Goal: Task Accomplishment & Management: Complete application form

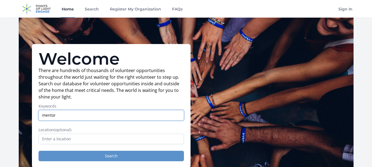
type input "mentor"
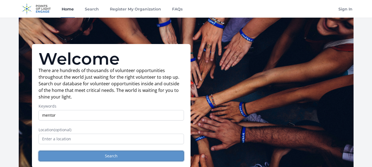
click at [173, 156] on button "Search" at bounding box center [111, 156] width 145 height 10
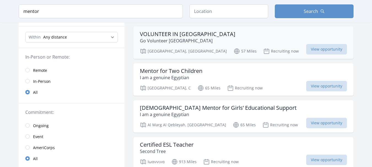
scroll to position [55, 0]
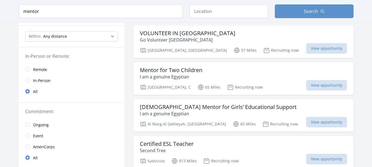
click at [31, 70] on link "Remote" at bounding box center [72, 69] width 106 height 11
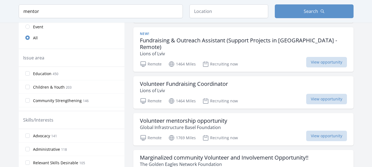
scroll to position [165, 0]
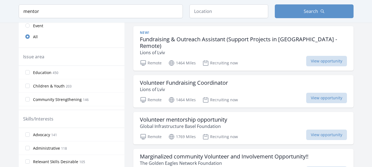
click at [28, 83] on label "Children & Youth 203" at bounding box center [72, 85] width 106 height 11
click at [28, 84] on input "Children & Youth 203" at bounding box center [27, 86] width 4 height 4
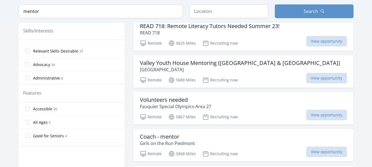
scroll to position [0, 0]
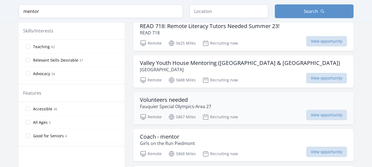
click at [250, 100] on div "Volunteers needed Fauquier Special Olympics-Area 27" at bounding box center [243, 103] width 207 height 13
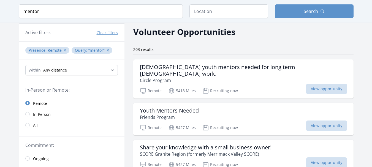
scroll to position [22, 0]
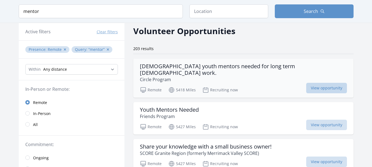
click at [306, 83] on span "View opportunity" at bounding box center [326, 88] width 41 height 10
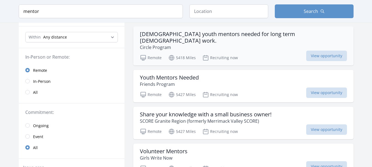
scroll to position [55, 0]
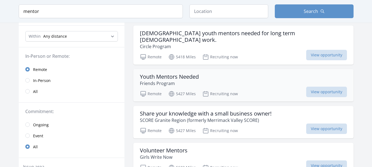
click at [180, 73] on h3 "Youth Mentors Needed" at bounding box center [169, 76] width 59 height 7
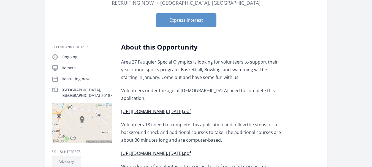
scroll to position [57, 0]
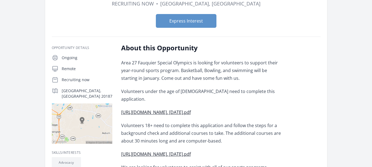
click at [191, 109] on link "[URL][DOMAIN_NAME]. [DATE].pdf" at bounding box center [156, 112] width 70 height 6
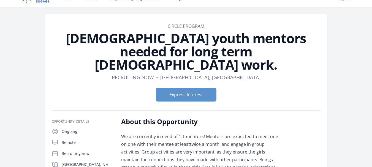
scroll to position [11, 0]
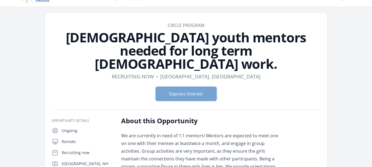
click at [196, 87] on button "Express Interest" at bounding box center [186, 94] width 61 height 14
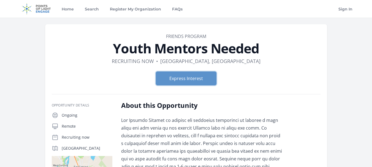
click at [180, 72] on button "Express Interest" at bounding box center [186, 79] width 61 height 14
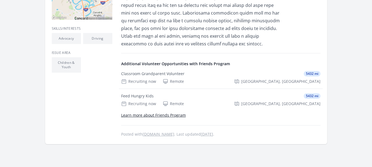
scroll to position [176, 0]
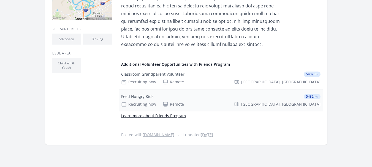
click at [209, 97] on div "Feed Hungry Kids 5432 mi" at bounding box center [220, 97] width 199 height 6
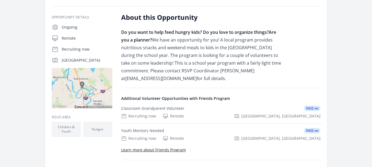
scroll to position [66, 0]
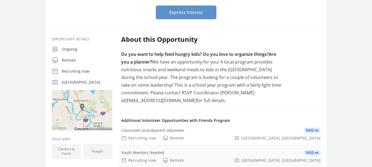
click at [135, 152] on div "Youth Mentors Needed" at bounding box center [142, 153] width 43 height 6
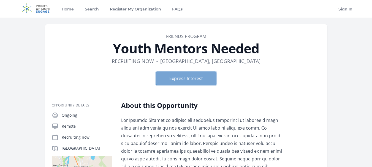
click at [182, 84] on button "Express Interest" at bounding box center [186, 79] width 61 height 14
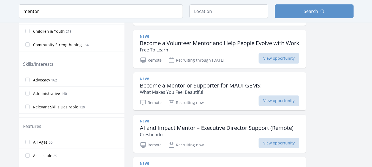
scroll to position [209, 0]
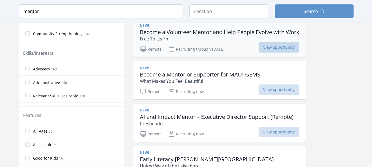
click at [287, 48] on span "View opportunity" at bounding box center [278, 47] width 41 height 10
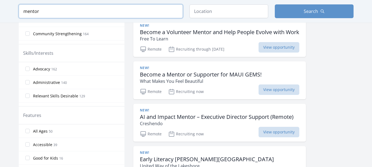
click at [64, 12] on input "mentor" at bounding box center [101, 11] width 164 height 14
type input "m"
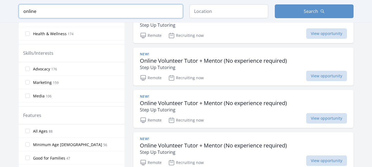
type input "online"
click button "submit" at bounding box center [0, 0] width 0 height 0
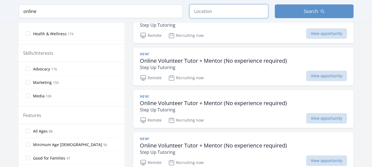
click at [238, 13] on input "text" at bounding box center [228, 11] width 79 height 14
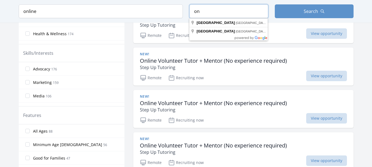
type input "o"
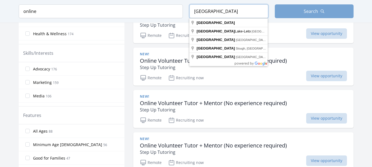
type input "egypt"
click at [283, 10] on button "Search" at bounding box center [314, 11] width 79 height 14
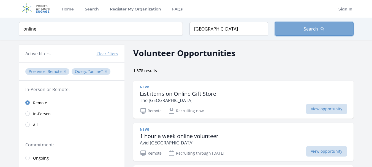
click at [329, 32] on button "Search" at bounding box center [314, 29] width 79 height 14
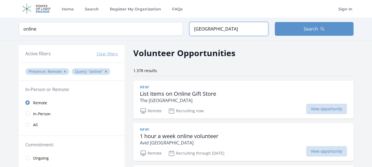
click at [263, 28] on input "egypt" at bounding box center [228, 29] width 79 height 14
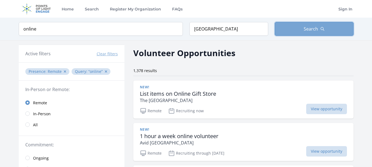
click at [286, 28] on button "Search" at bounding box center [314, 29] width 79 height 14
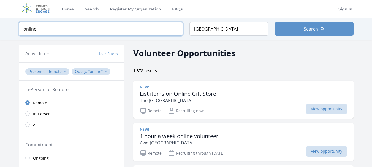
click at [77, 31] on input "online" at bounding box center [101, 29] width 164 height 14
type input "o"
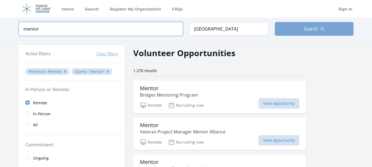
type input "mentor"
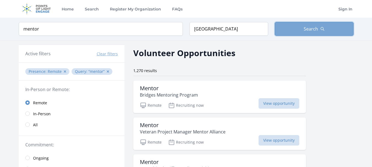
click at [289, 34] on button "Search" at bounding box center [314, 29] width 79 height 14
click at [301, 34] on button "Search" at bounding box center [314, 29] width 79 height 14
click at [275, 22] on button "Search" at bounding box center [314, 29] width 79 height 14
click at [301, 34] on button "Search" at bounding box center [314, 29] width 79 height 14
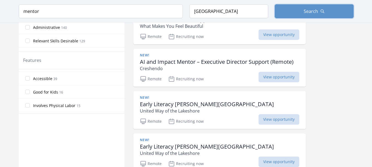
scroll to position [22, 0]
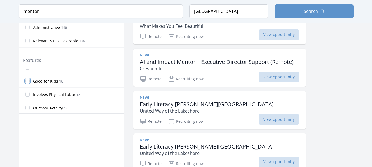
click at [26, 79] on input "Good for Kids 16" at bounding box center [27, 81] width 4 height 4
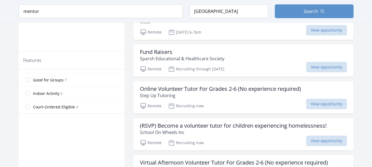
scroll to position [88, 0]
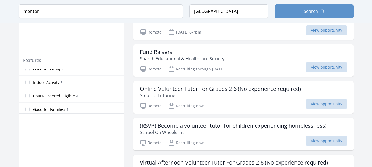
click at [28, 79] on label "Indoor Activity 5" at bounding box center [72, 82] width 106 height 11
click at [28, 80] on input "Indoor Activity 5" at bounding box center [27, 82] width 4 height 4
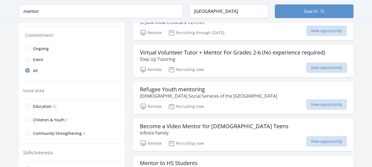
scroll to position [110, 0]
click at [212, 53] on h3 "Virtual Volunteer Tutor + Mentor For Grades 2-6 (No experience required)" at bounding box center [232, 52] width 185 height 7
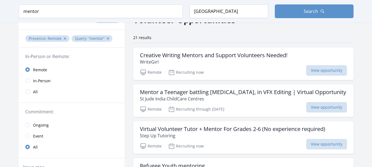
scroll to position [44, 0]
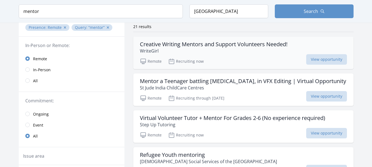
click at [155, 41] on h3 "Creative Writing Mentors and Support Volunteers Needed!" at bounding box center [213, 44] width 147 height 7
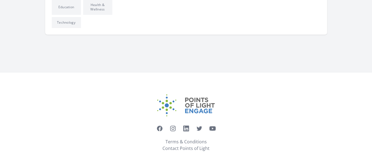
scroll to position [270, 0]
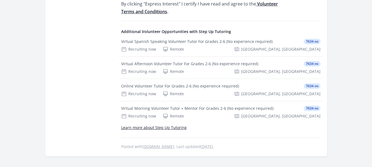
scroll to position [446, 0]
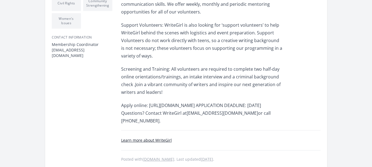
scroll to position [319, 0]
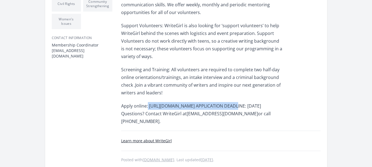
drag, startPoint x: 148, startPoint y: 90, endPoint x: 222, endPoint y: 83, distance: 74.3
copy p "https://www.writegirl.org/volunteer"
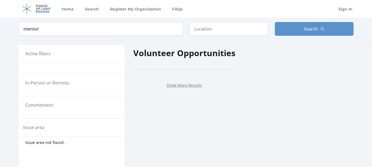
scroll to position [44, 0]
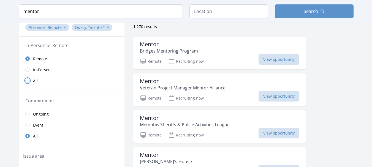
click at [28, 78] on input "radio" at bounding box center [27, 80] width 4 height 4
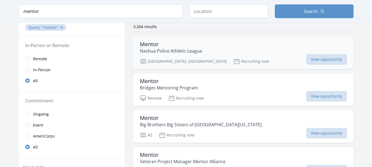
click at [233, 61] on p "Recruiting now" at bounding box center [250, 61] width 35 height 7
click at [150, 86] on p "Bridges Mentoring Program" at bounding box center [169, 87] width 58 height 7
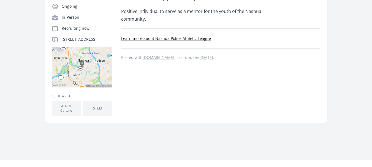
scroll to position [110, 0]
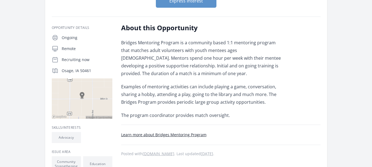
scroll to position [99, 0]
